Goal: Task Accomplishment & Management: Complete application form

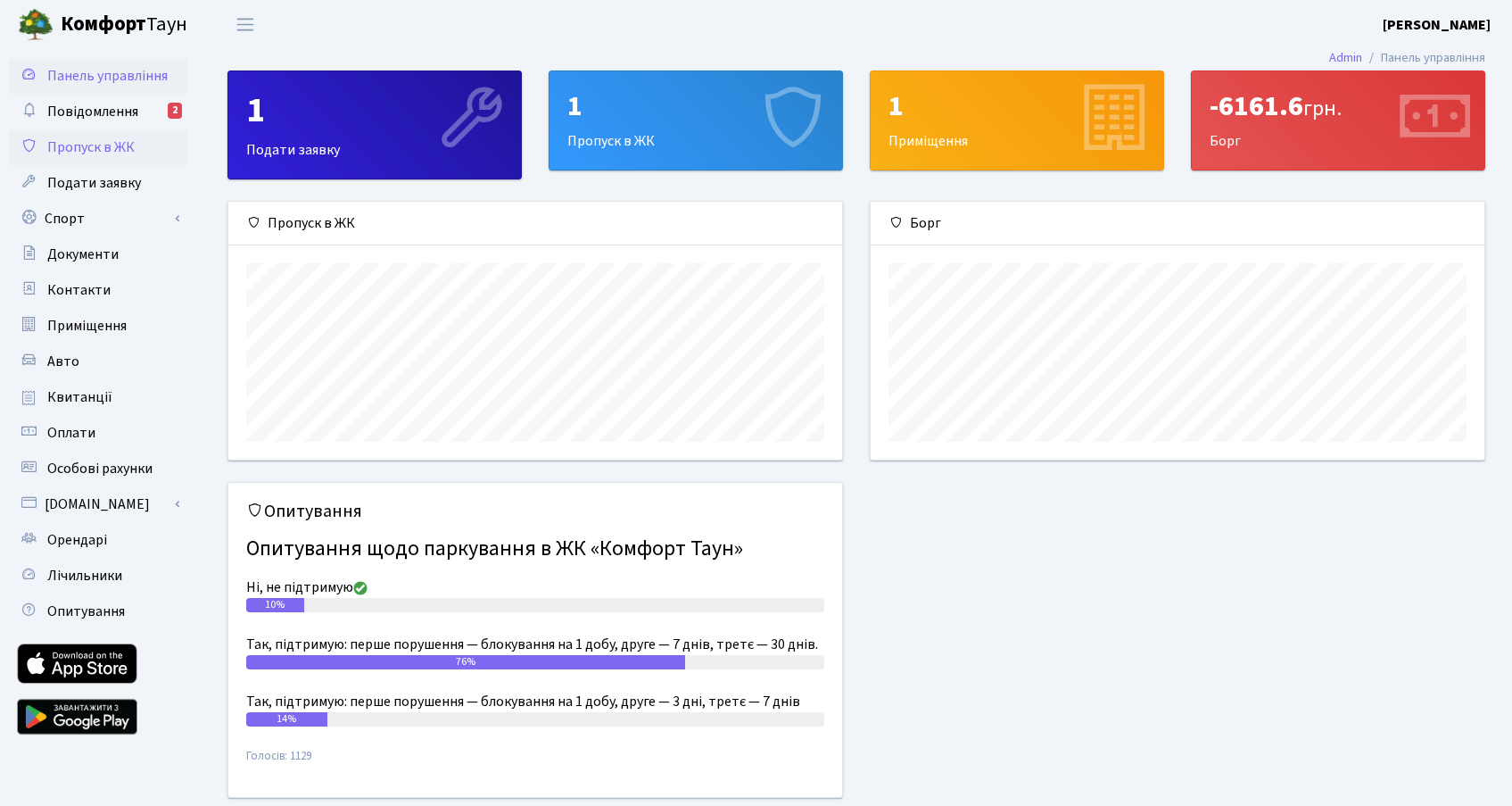
scroll to position [258, 614]
click at [99, 145] on span "Пропуск в ЖК" at bounding box center [90, 147] width 88 height 20
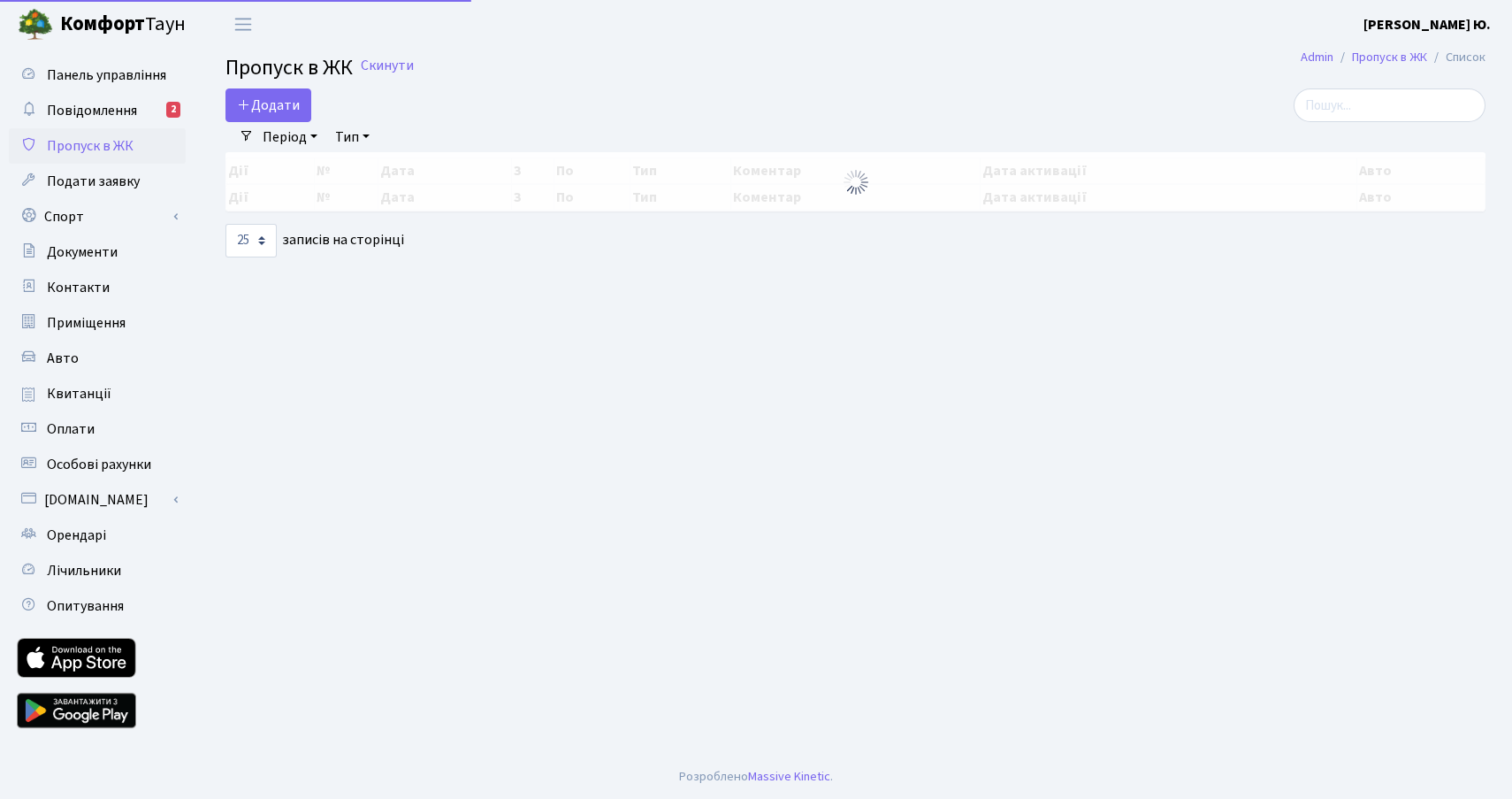
select select "25"
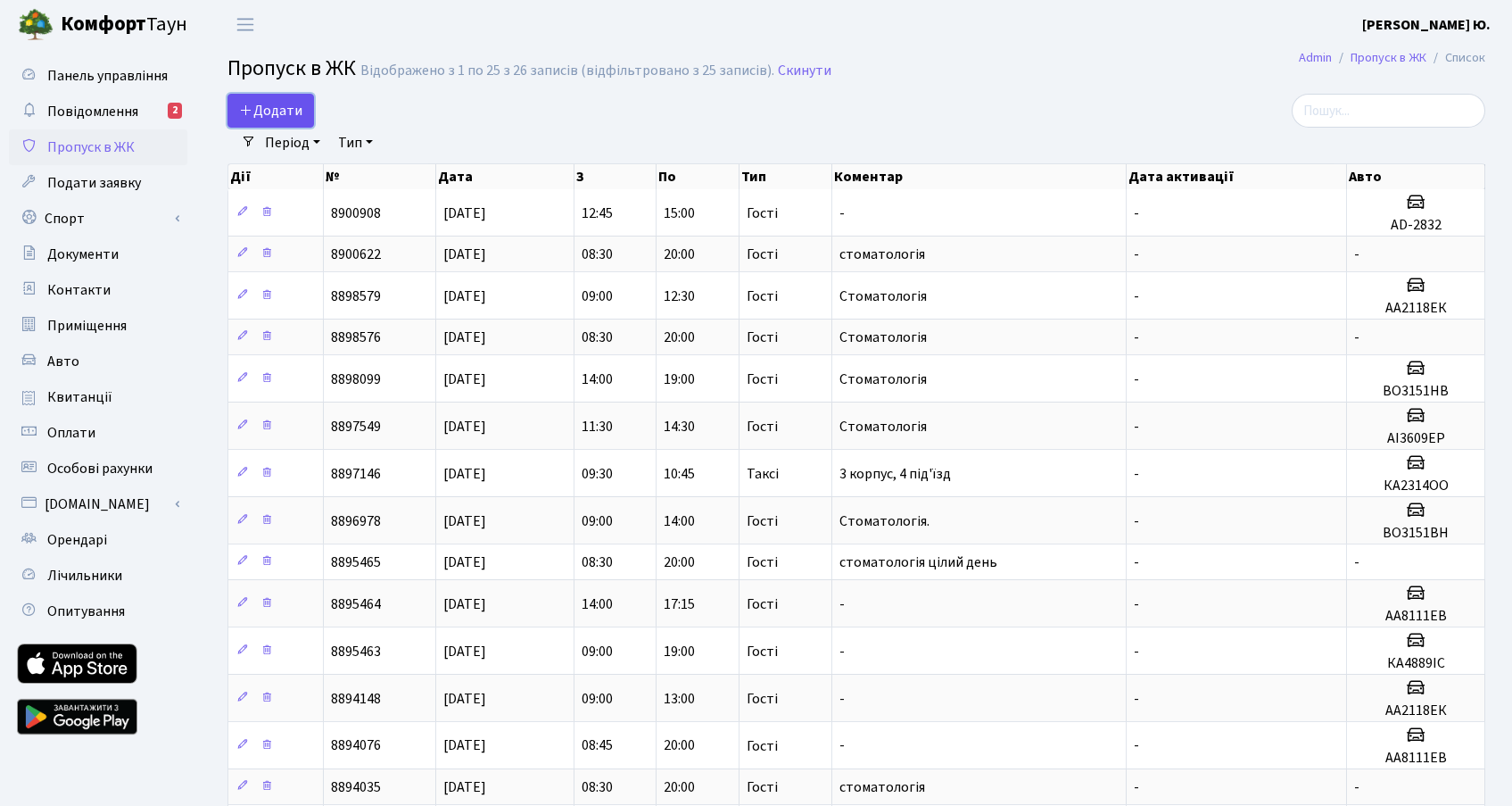
click at [263, 111] on span "Додати" at bounding box center [270, 110] width 63 height 20
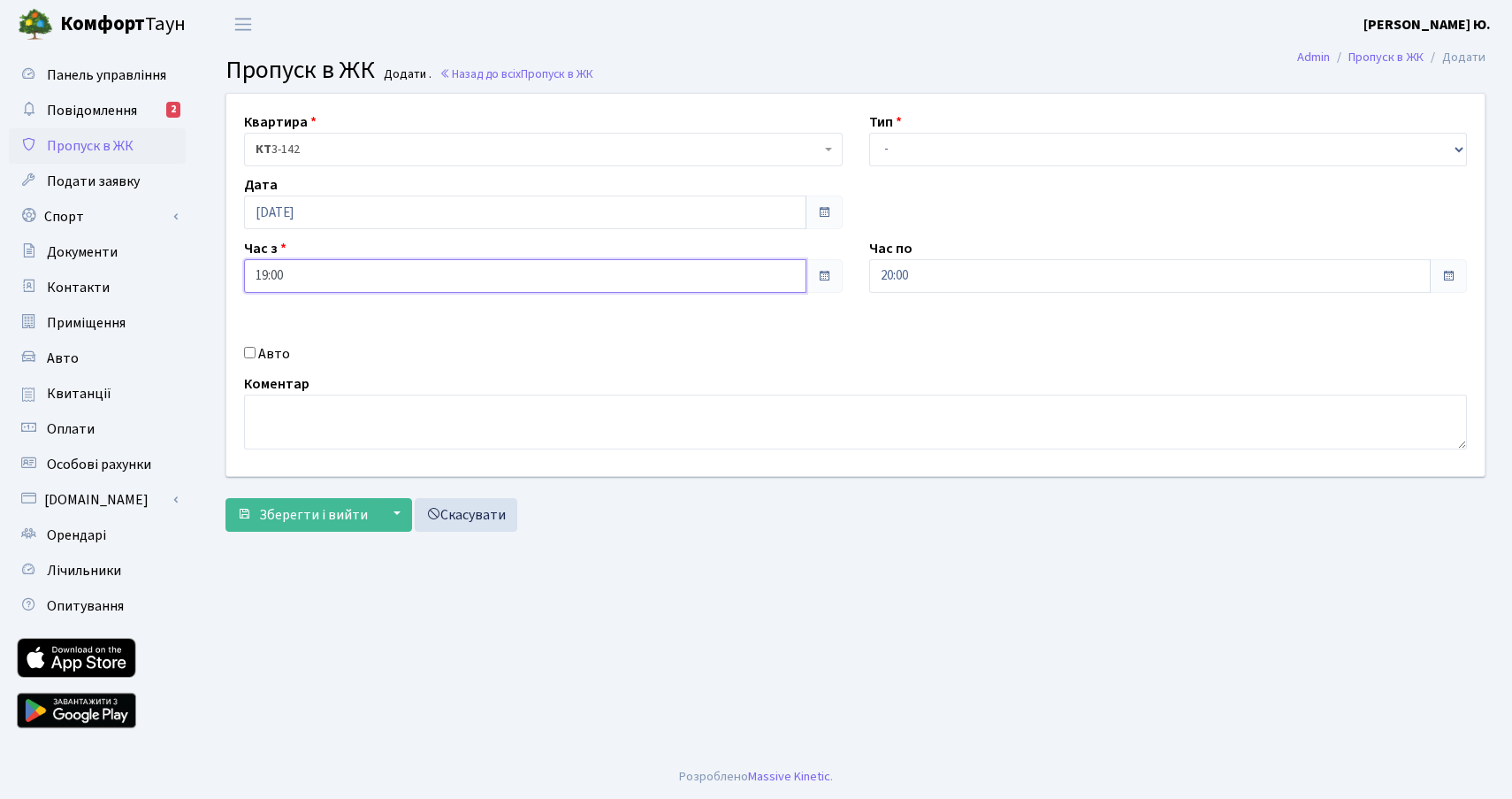
click at [293, 281] on input "19:00" at bounding box center [524, 275] width 562 height 33
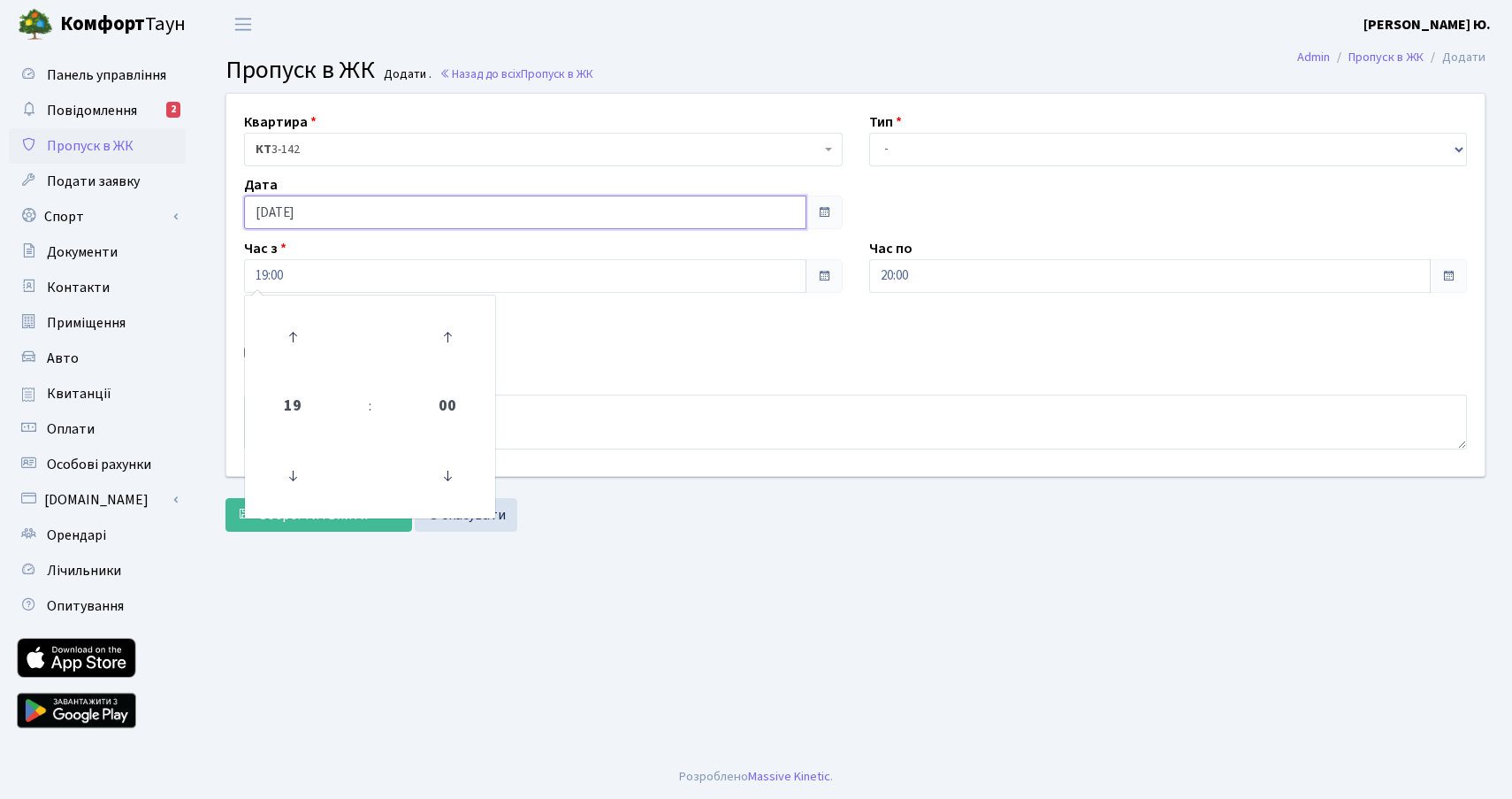
click at [329, 215] on input "[DATE]" at bounding box center [524, 212] width 562 height 33
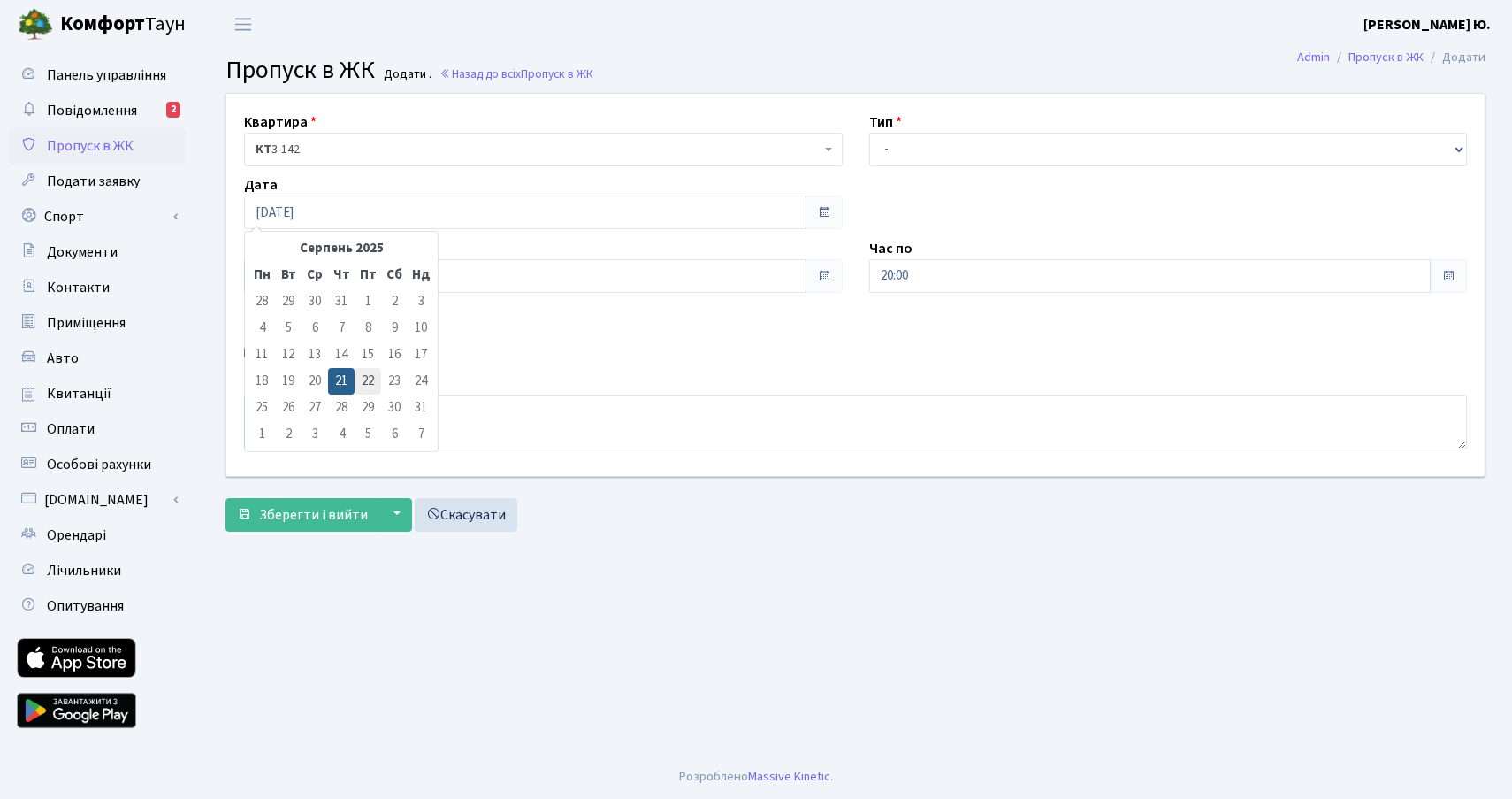
click at [361, 379] on td "22" at bounding box center [368, 381] width 27 height 27
type input "[DATE]"
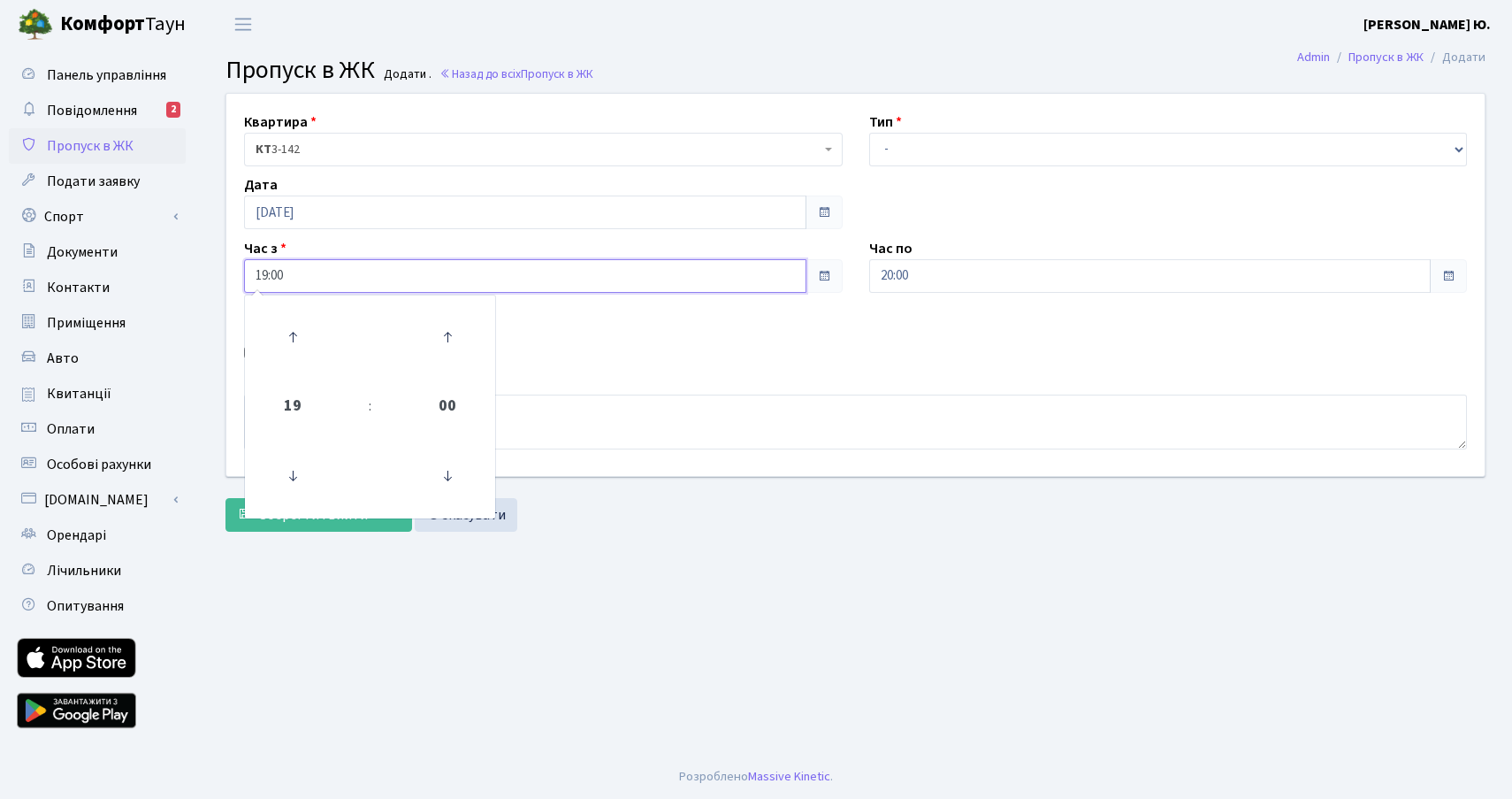
click at [261, 271] on input "19:00" at bounding box center [524, 275] width 562 height 33
click at [297, 473] on icon at bounding box center [292, 475] width 48 height 48
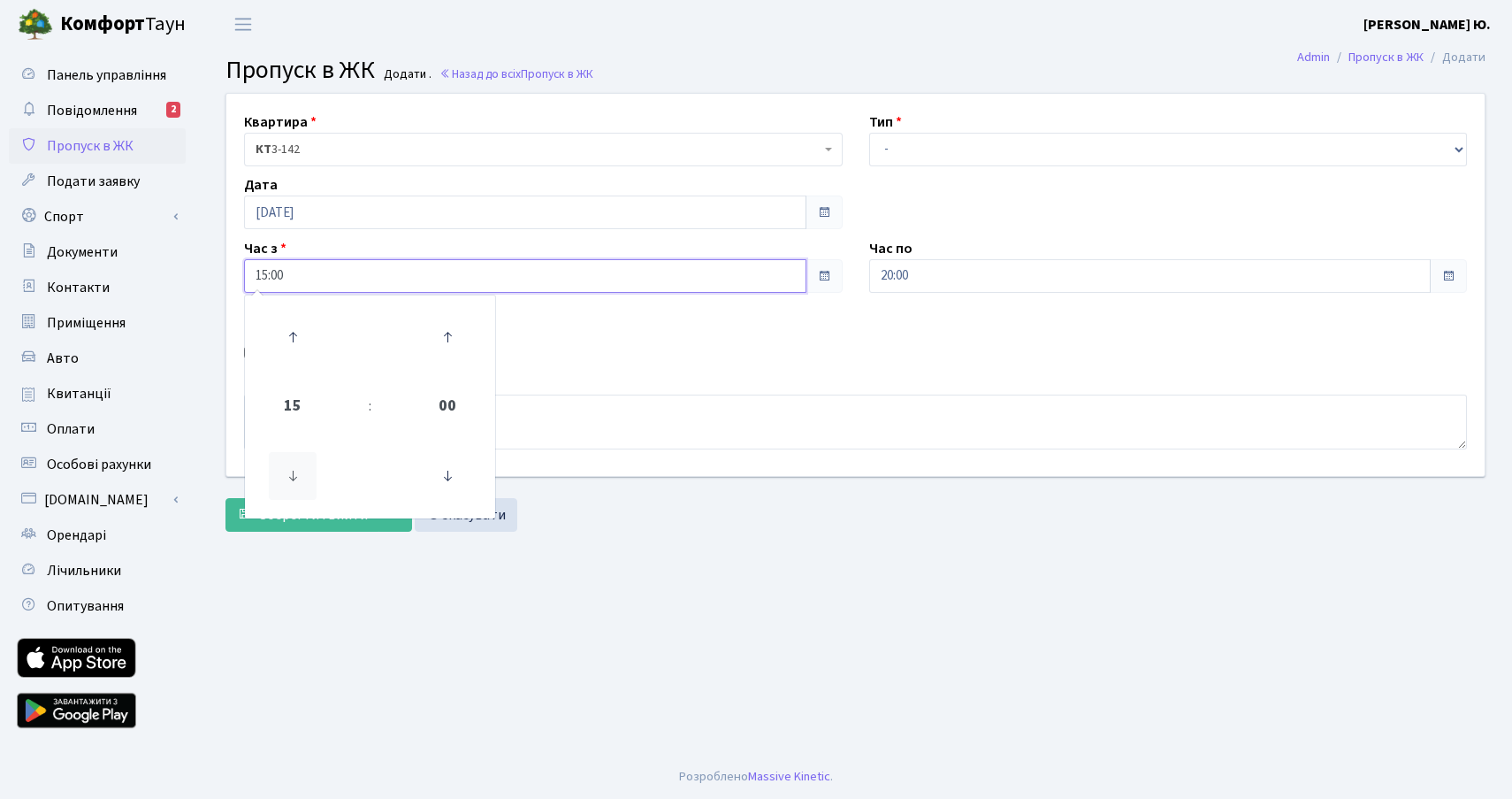
click at [297, 473] on icon at bounding box center [292, 475] width 48 height 48
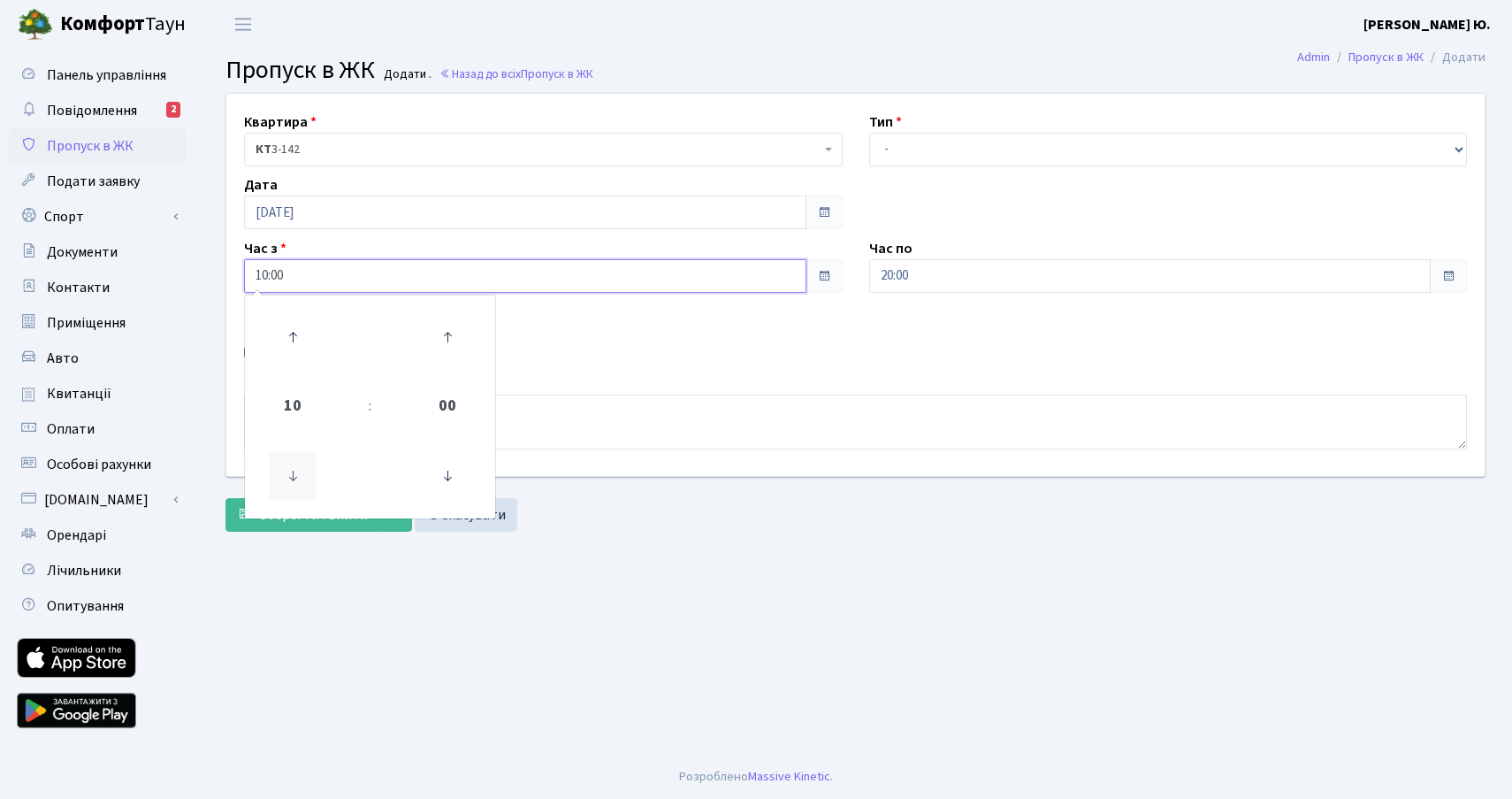
click at [297, 473] on icon at bounding box center [292, 475] width 48 height 48
click at [438, 336] on icon at bounding box center [447, 336] width 48 height 48
click at [458, 337] on icon at bounding box center [447, 336] width 48 height 48
type input "08:30"
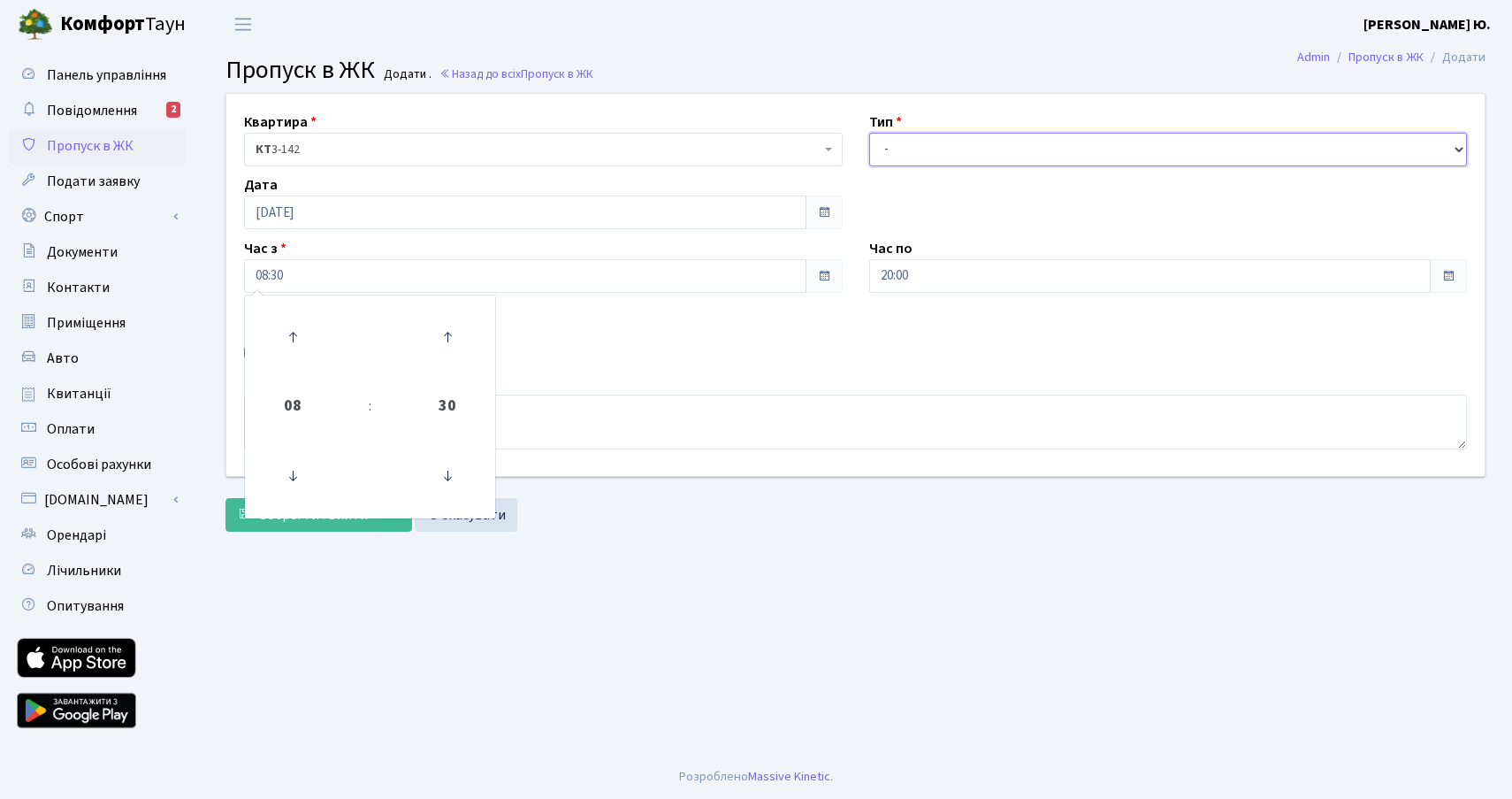
click at [924, 159] on select "- Доставка Таксі Гості Сервіс" at bounding box center [1169, 149] width 599 height 33
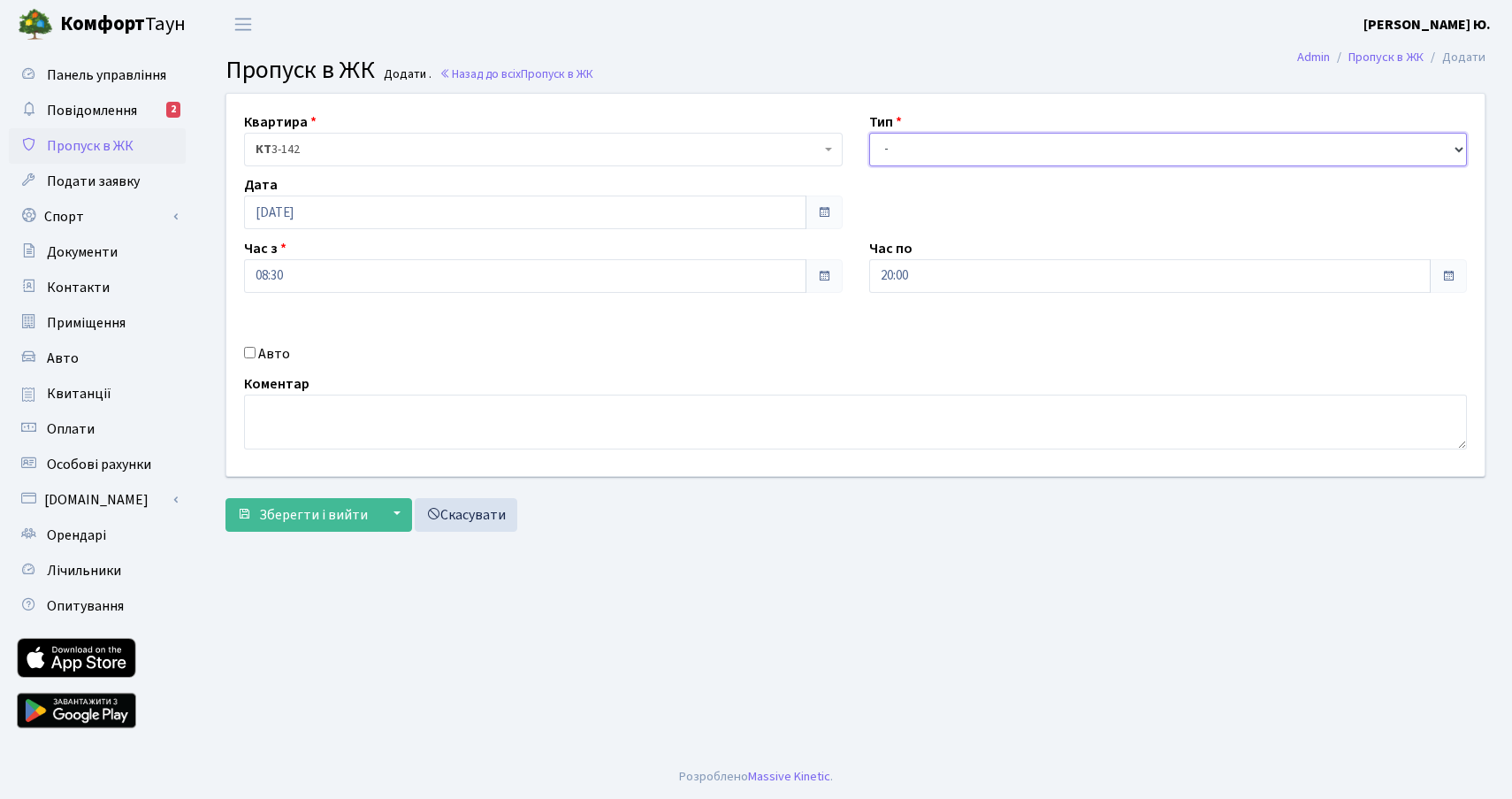
select select "3"
click at [869, 133] on select "- Доставка Таксі Гості Сервіс" at bounding box center [1169, 149] width 599 height 33
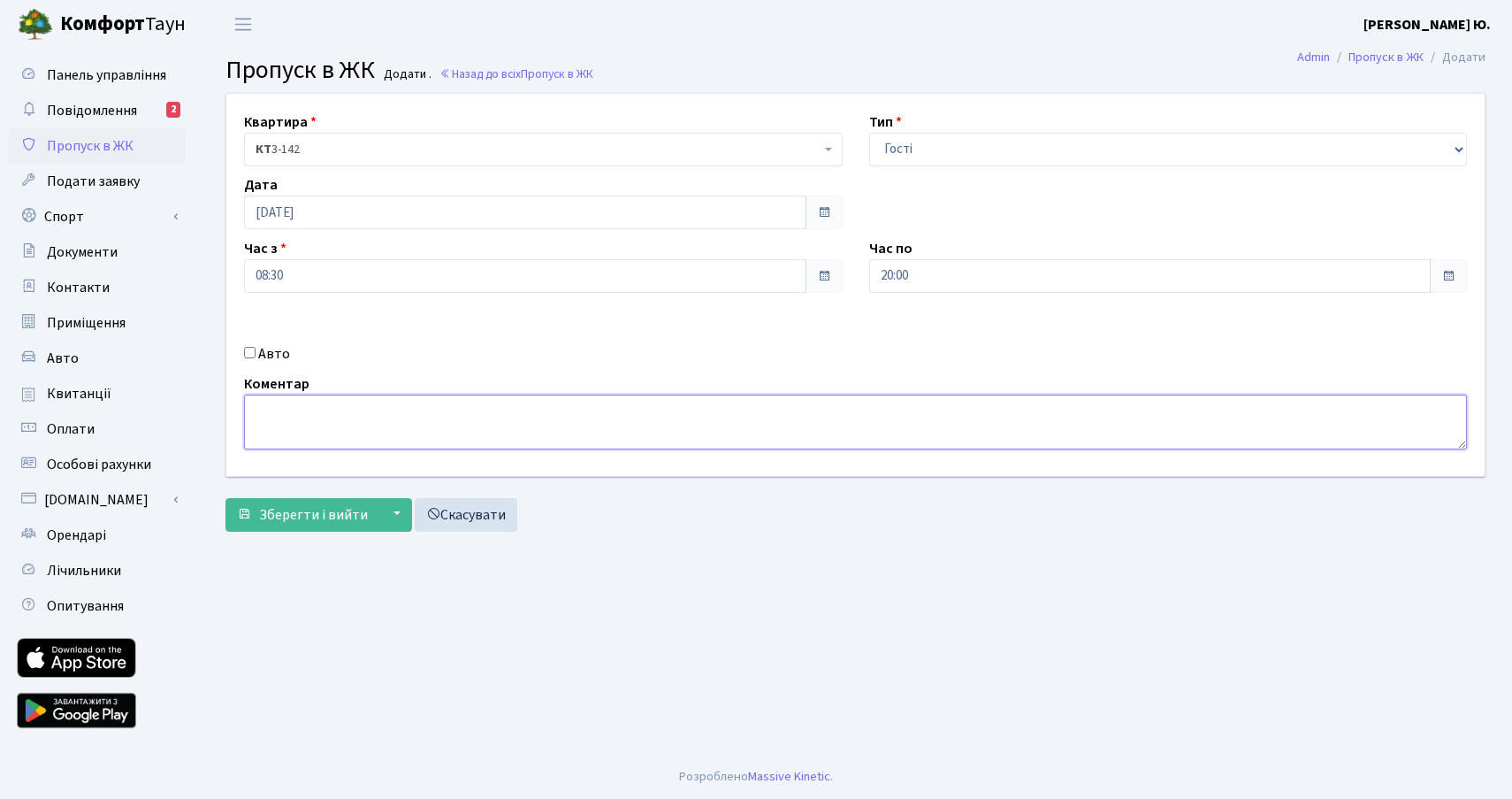
click at [322, 427] on textarea at bounding box center [855, 421] width 1223 height 55
click at [260, 410] on textarea "стоматологія" at bounding box center [855, 421] width 1223 height 55
type textarea "Стоматологія"
click at [291, 512] on span "Зберегти і вийти" at bounding box center [313, 515] width 108 height 20
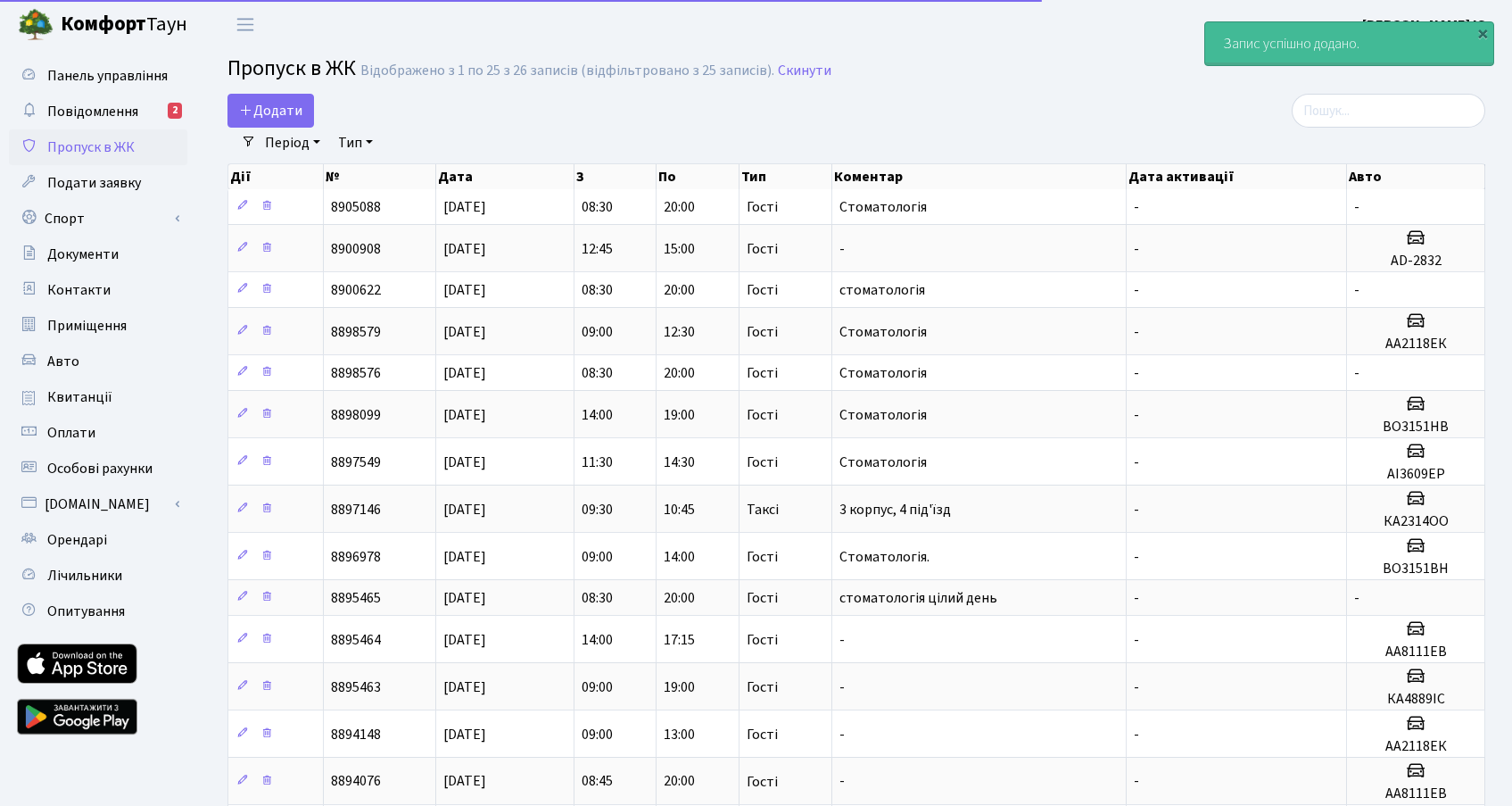
select select "25"
